Goal: Task Accomplishment & Management: Complete application form

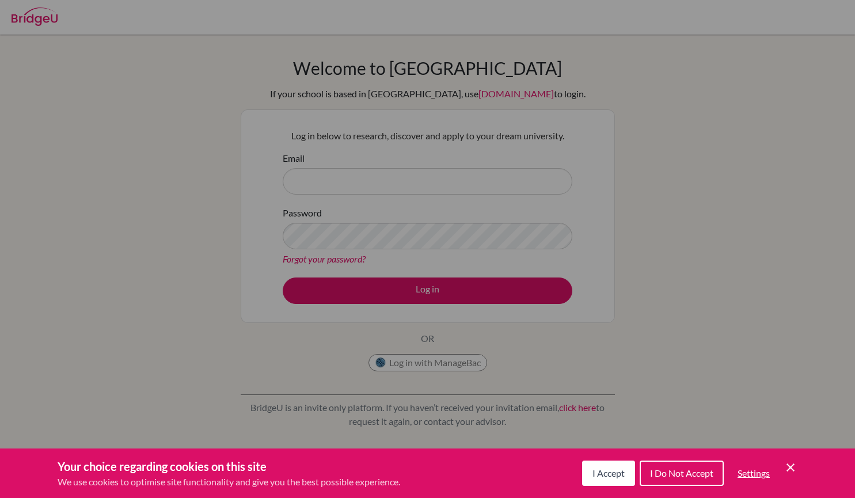
click at [602, 476] on span "I Accept" at bounding box center [608, 472] width 32 height 11
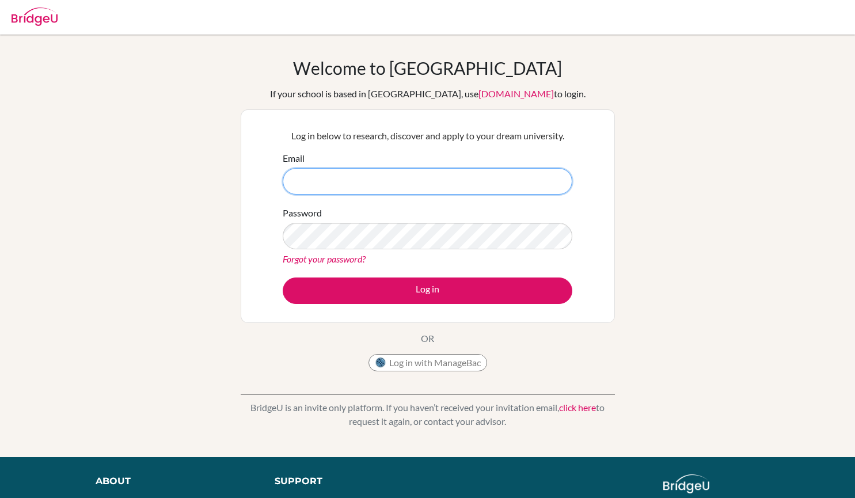
click at [335, 177] on input "Email" at bounding box center [427, 181] width 289 height 26
type input "[EMAIL_ADDRESS][DOMAIN_NAME]"
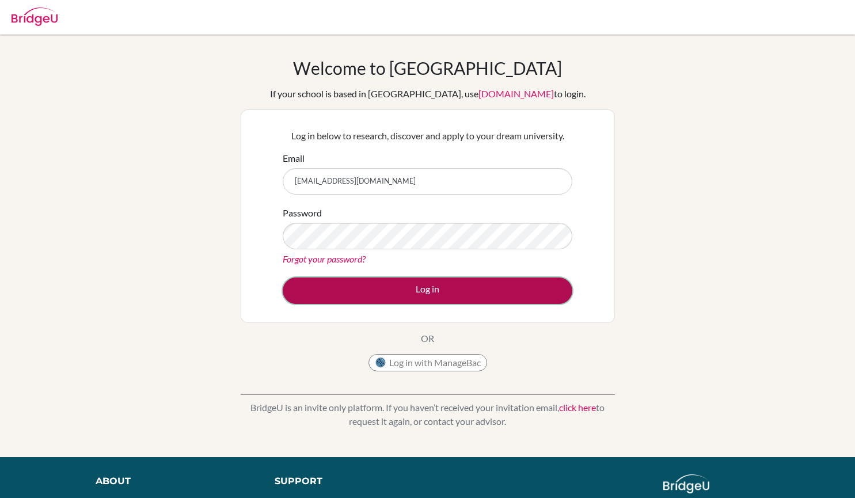
click at [392, 292] on button "Log in" at bounding box center [427, 290] width 289 height 26
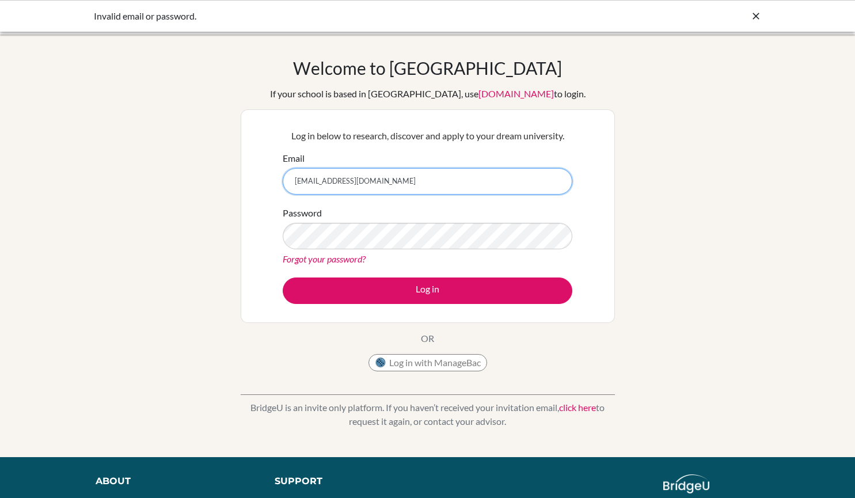
drag, startPoint x: 394, startPoint y: 180, endPoint x: 231, endPoint y: 190, distance: 163.2
click at [231, 190] on div "Welcome to [GEOGRAPHIC_DATA] If your school is based in [GEOGRAPHIC_DATA], use …" at bounding box center [427, 246] width 855 height 376
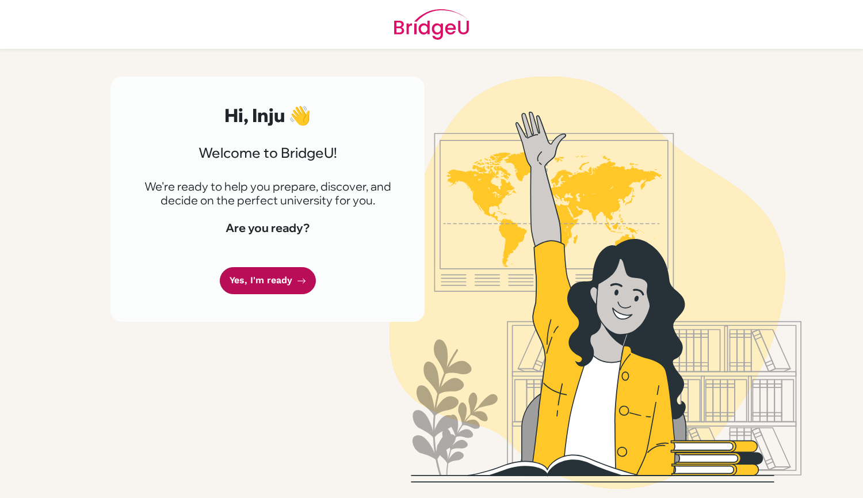
click at [279, 279] on link "Yes, I'm ready" at bounding box center [268, 280] width 96 height 27
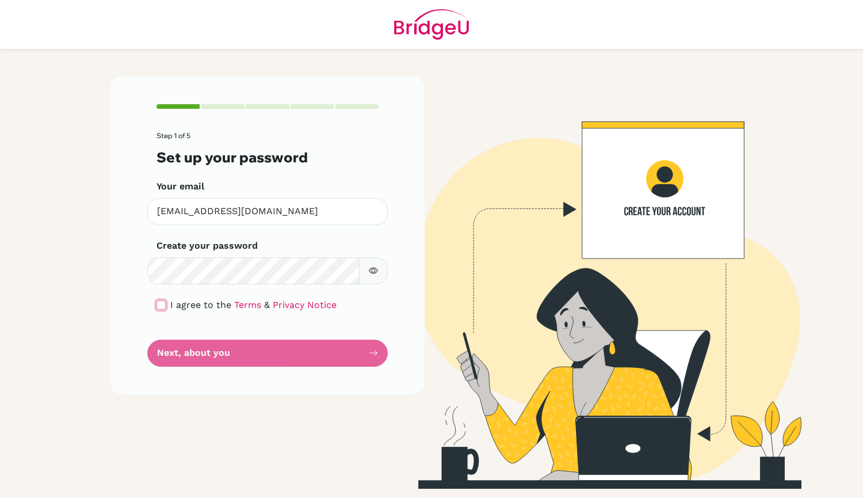
click at [161, 307] on input "checkbox" at bounding box center [161, 304] width 9 height 9
checkbox input "true"
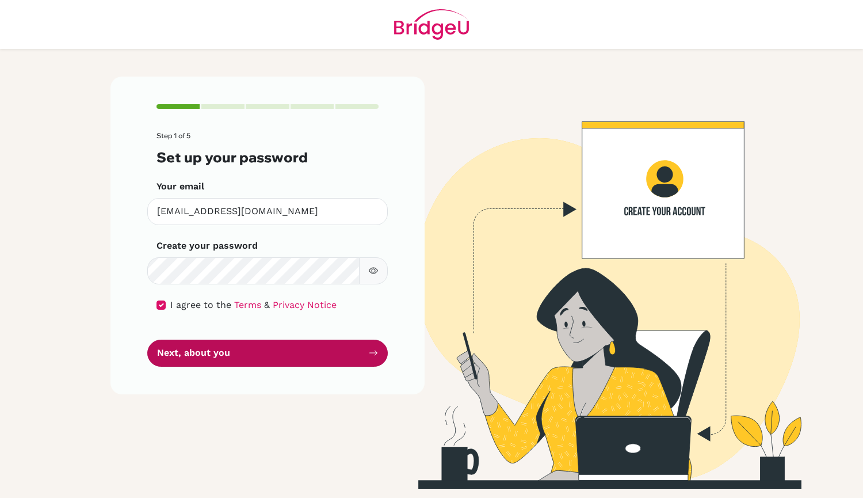
click at [189, 347] on button "Next, about you" at bounding box center [267, 353] width 241 height 27
